Goal: Task Accomplishment & Management: Use online tool/utility

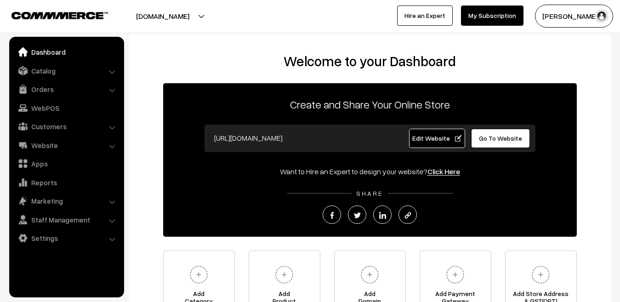
click at [36, 91] on link "Orders" at bounding box center [65, 89] width 109 height 17
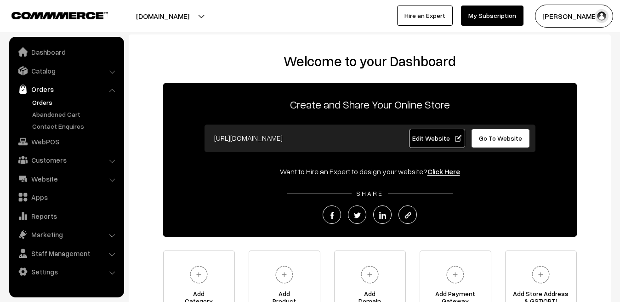
click at [42, 104] on link "Orders" at bounding box center [75, 102] width 91 height 10
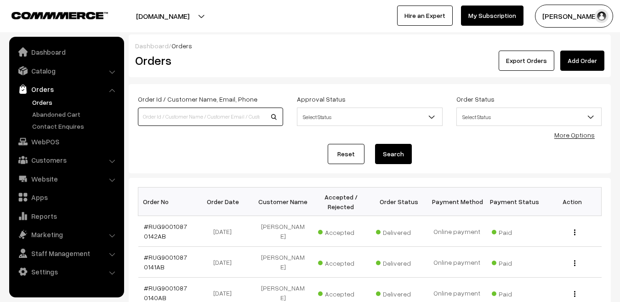
click at [246, 119] on input at bounding box center [210, 117] width 145 height 18
type input "Deepak"
click at [375, 144] on button "Search" at bounding box center [393, 154] width 37 height 20
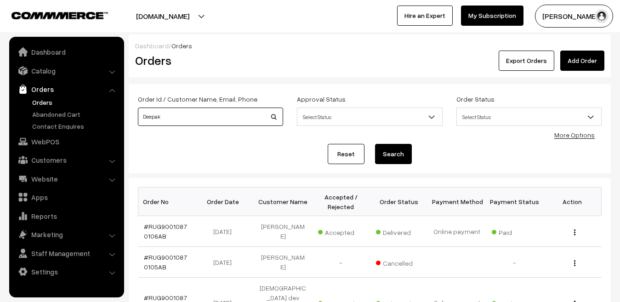
click at [208, 117] on input "Deepak" at bounding box center [210, 117] width 145 height 18
type input "[PERSON_NAME]"
click at [375, 144] on button "Search" at bounding box center [393, 154] width 37 height 20
click at [208, 117] on input "Deepak dalal" at bounding box center [210, 117] width 145 height 18
type input "D"
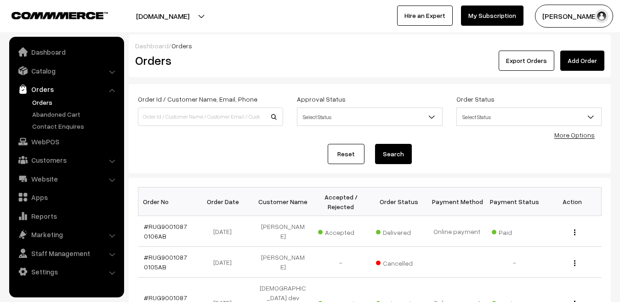
click at [202, 136] on div "Order Id / Customer Name, Email, Phone Approval Status Select Status Awaiting A…" at bounding box center [370, 128] width 464 height 71
click at [352, 152] on link "Reset" at bounding box center [346, 154] width 37 height 20
